Goal: Find specific page/section: Find specific page/section

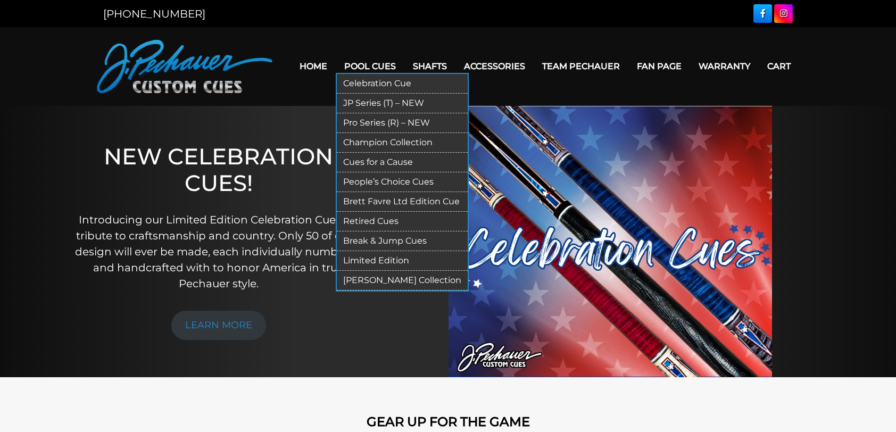
click at [369, 101] on link "JP Series (T) – NEW" at bounding box center [402, 104] width 131 height 20
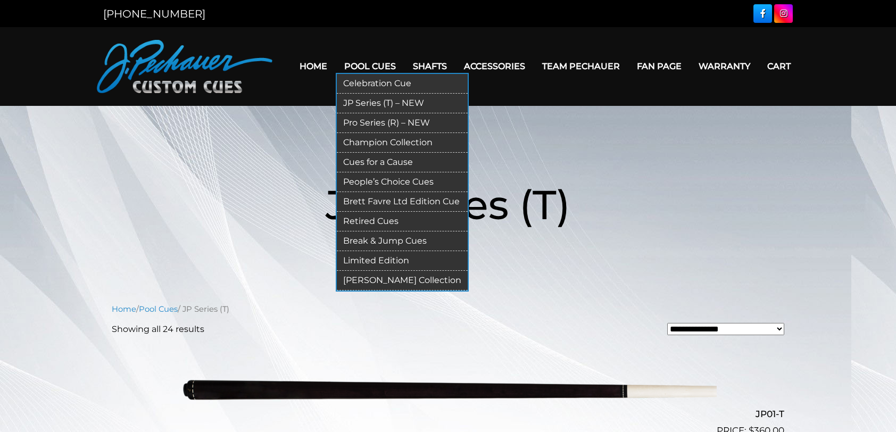
click at [389, 219] on link "Retired Cues" at bounding box center [402, 222] width 131 height 20
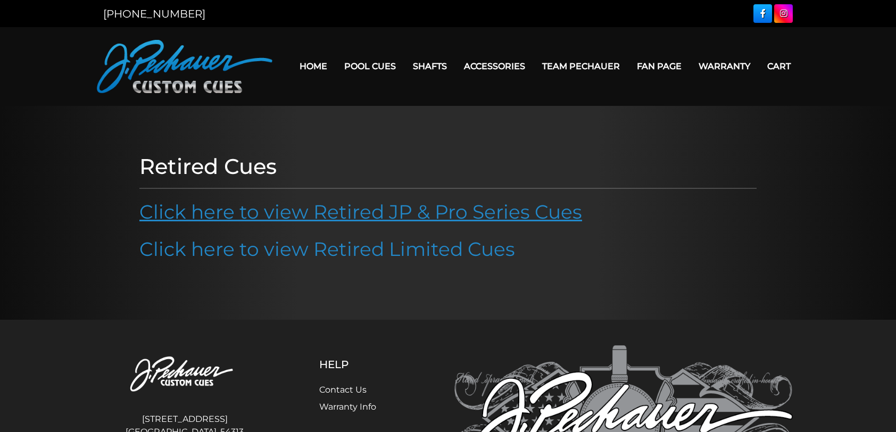
click at [374, 213] on link "Click here to view Retired JP & Pro Series Cues" at bounding box center [360, 211] width 442 height 23
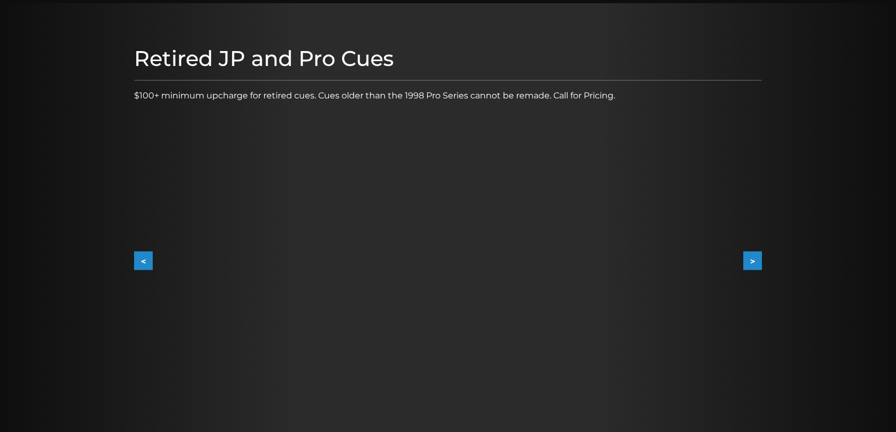
scroll to position [107, 0]
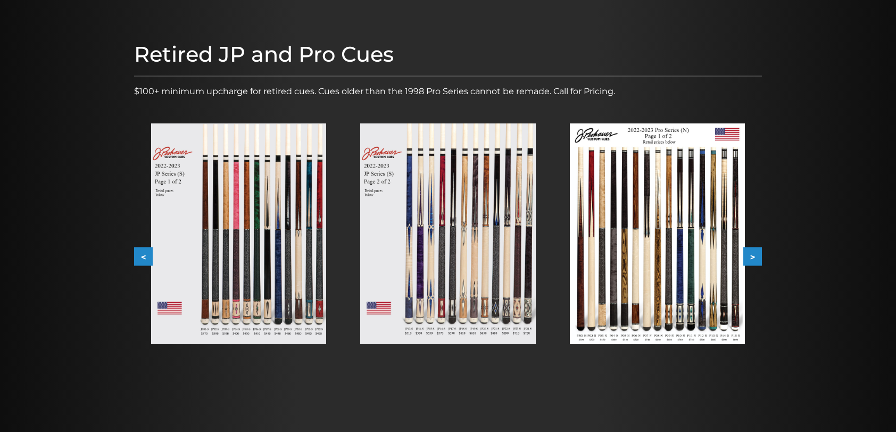
click at [223, 260] on img at bounding box center [238, 233] width 175 height 221
